Goal: Task Accomplishment & Management: Use online tool/utility

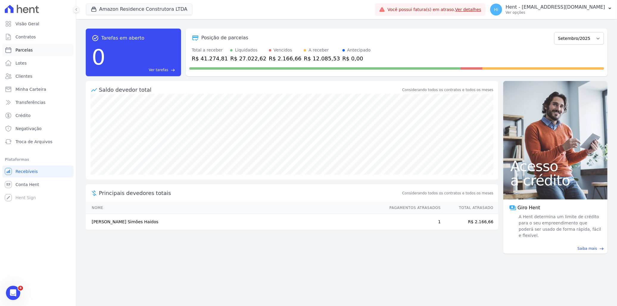
click at [27, 51] on span "Parcelas" at bounding box center [23, 50] width 17 height 6
select select
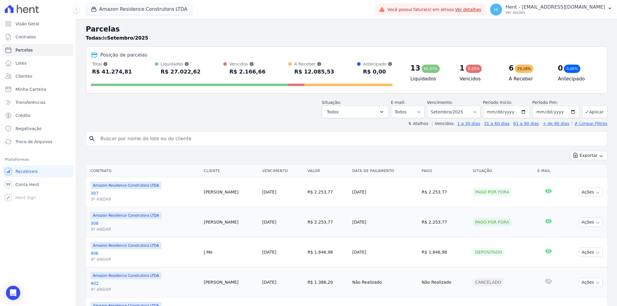
click at [102, 192] on link "307 3º ANDAR" at bounding box center [144, 196] width 109 height 12
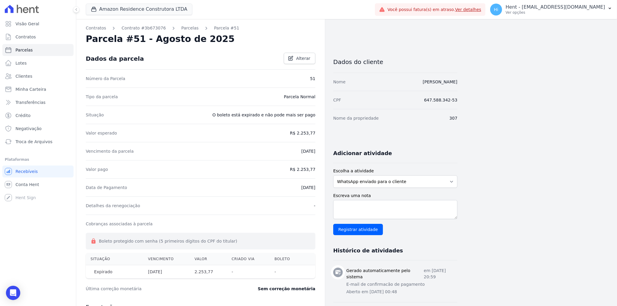
select select
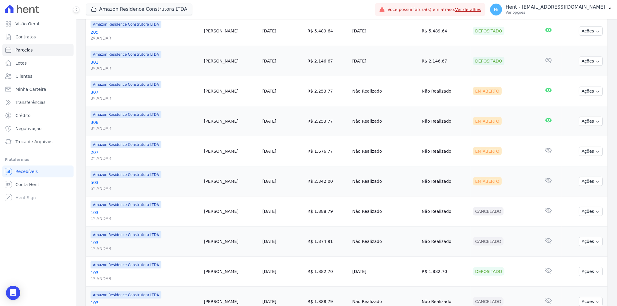
scroll to position [595, 0]
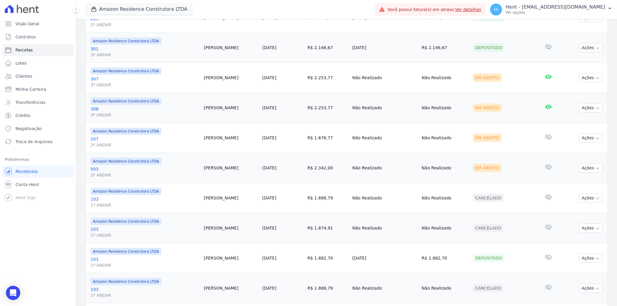
click at [98, 139] on link "207 2º ANDAR" at bounding box center [144, 142] width 109 height 12
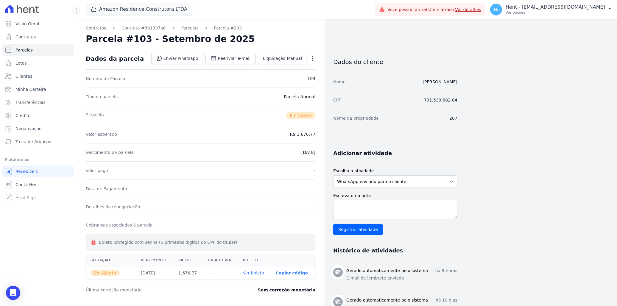
click at [313, 59] on icon "button" at bounding box center [312, 58] width 6 height 6
click at [317, 194] on div "Contratos Contrato #8b1937a0 [GEOGRAPHIC_DATA] Parcela #103 [GEOGRAPHIC_DATA] #…" at bounding box center [200, 222] width 249 height 406
